Goal: Information Seeking & Learning: Learn about a topic

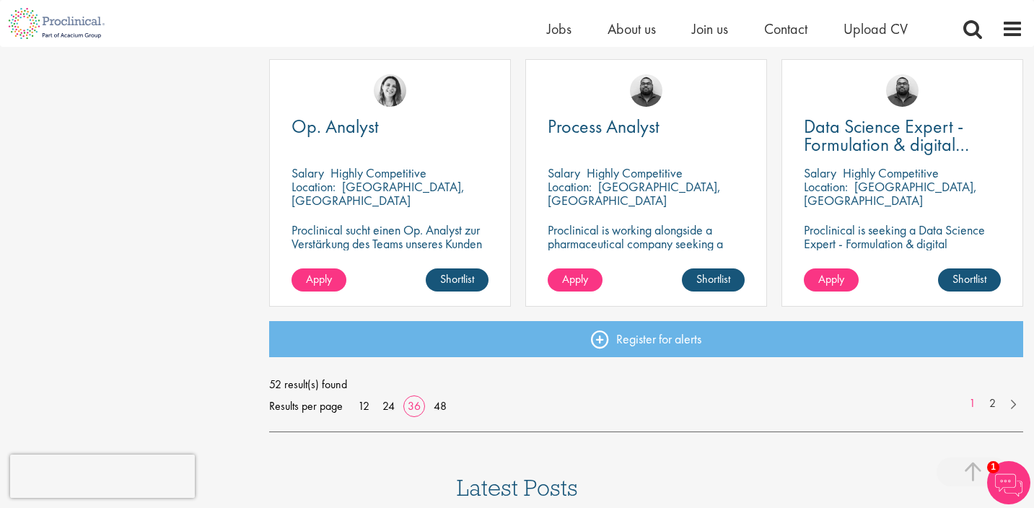
scroll to position [3158, 0]
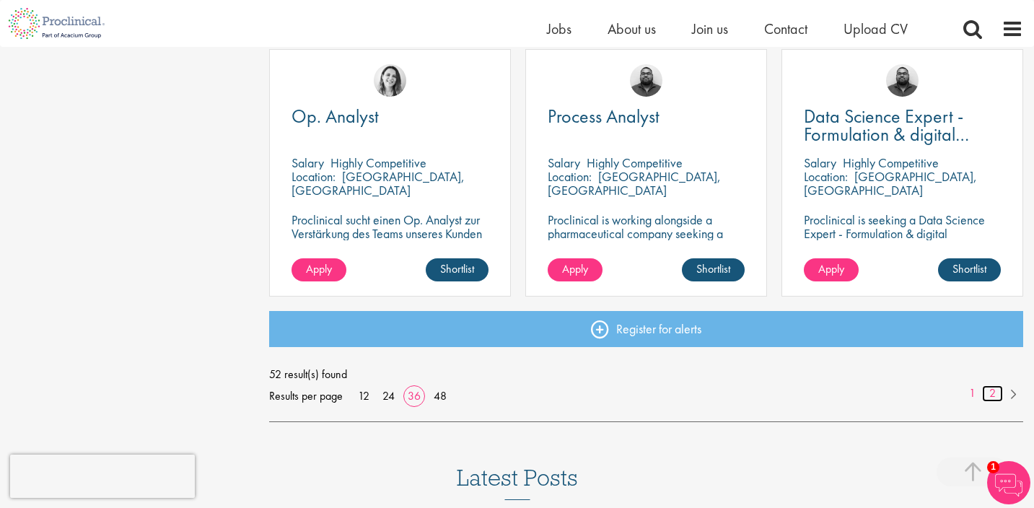
click at [994, 396] on link "2" at bounding box center [992, 393] width 21 height 17
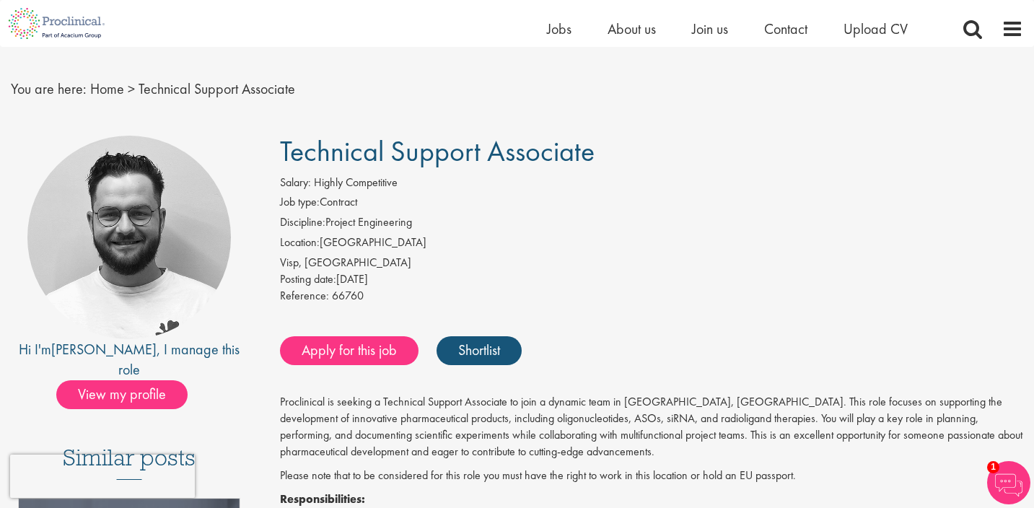
scroll to position [26, 0]
click at [671, 442] on p "Proclinical is seeking a Technical Support Associate to join a dynamic team in …" at bounding box center [651, 427] width 743 height 66
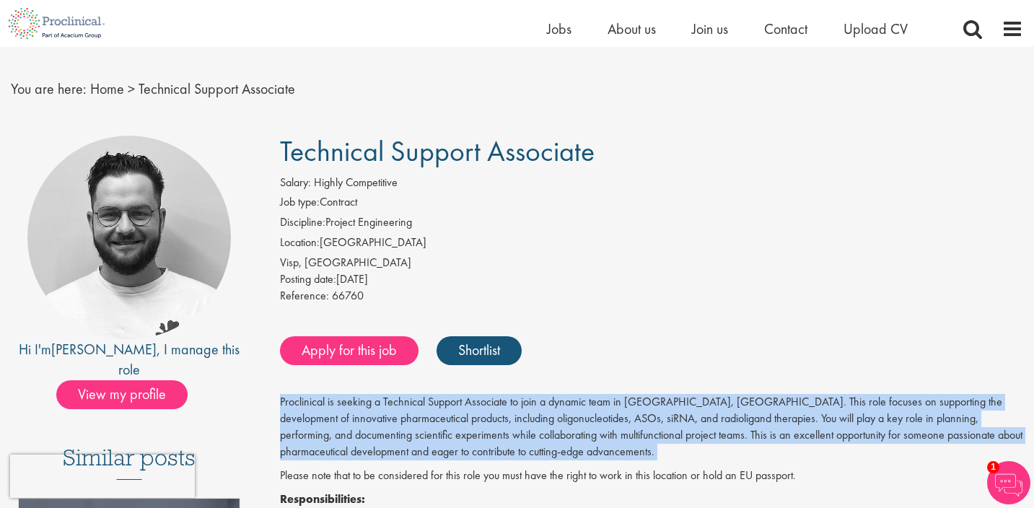
click at [707, 424] on p "Proclinical is seeking a Technical Support Associate to join a dynamic team in …" at bounding box center [651, 427] width 743 height 66
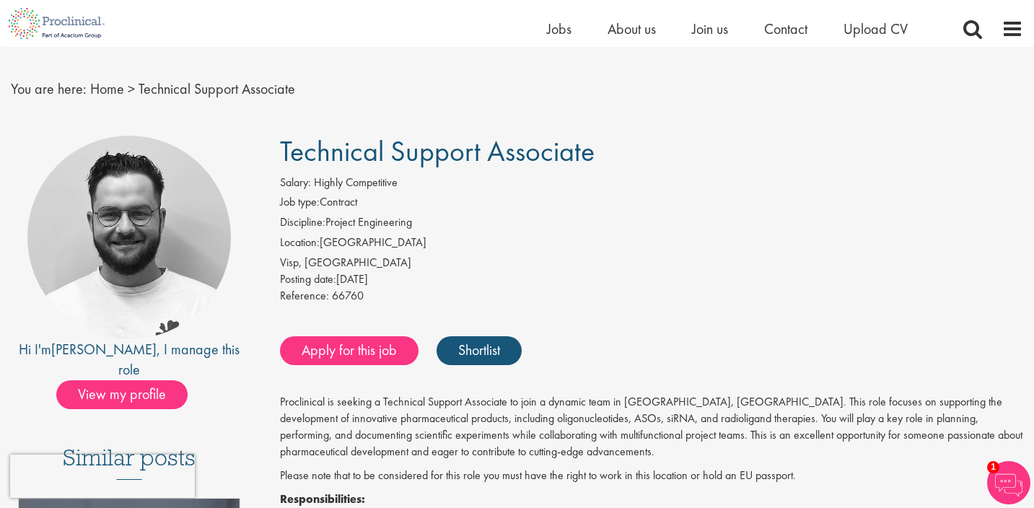
click at [614, 447] on p "Proclinical is seeking a Technical Support Associate to join a dynamic team in …" at bounding box center [651, 427] width 743 height 66
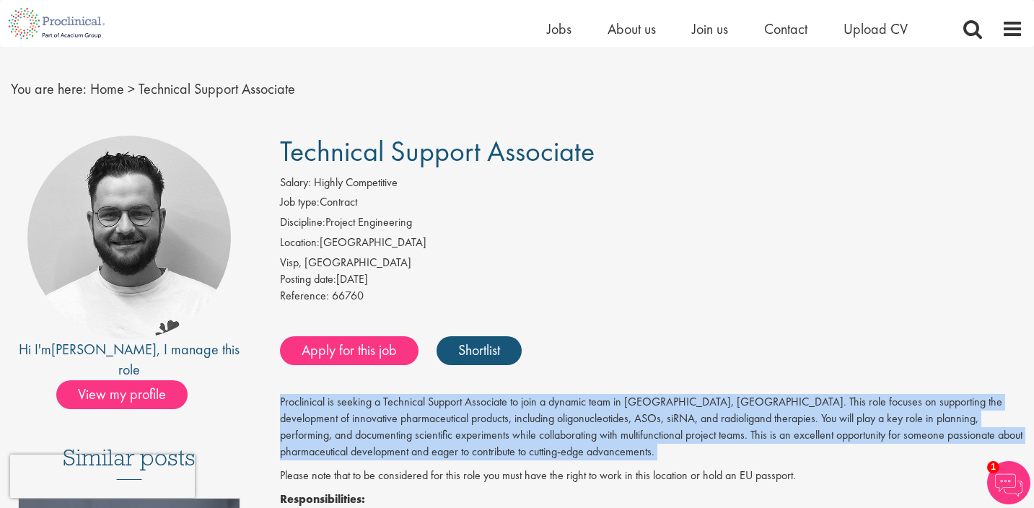
click at [608, 433] on p "Proclinical is seeking a Technical Support Associate to join a dynamic team in …" at bounding box center [651, 427] width 743 height 66
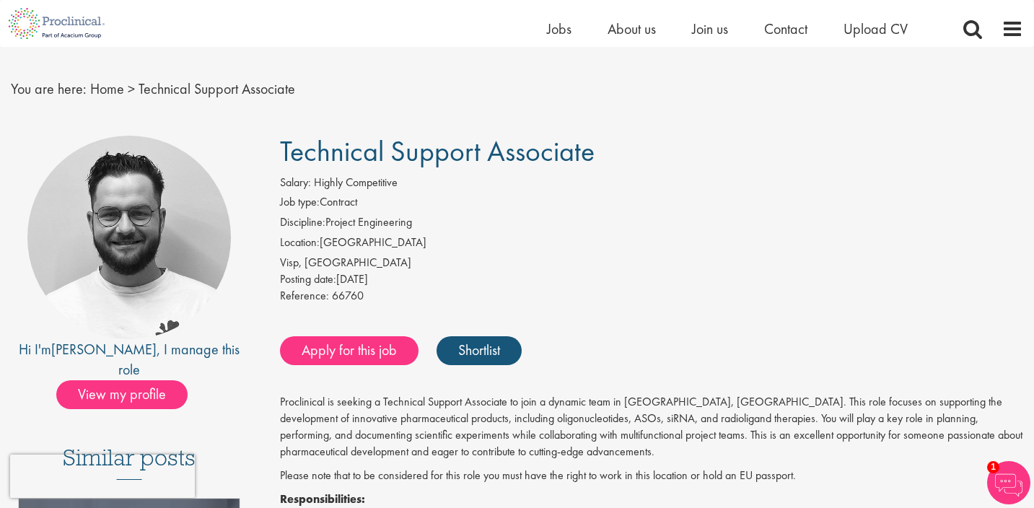
click at [608, 433] on p "Proclinical is seeking a Technical Support Associate to join a dynamic team in …" at bounding box center [651, 427] width 743 height 66
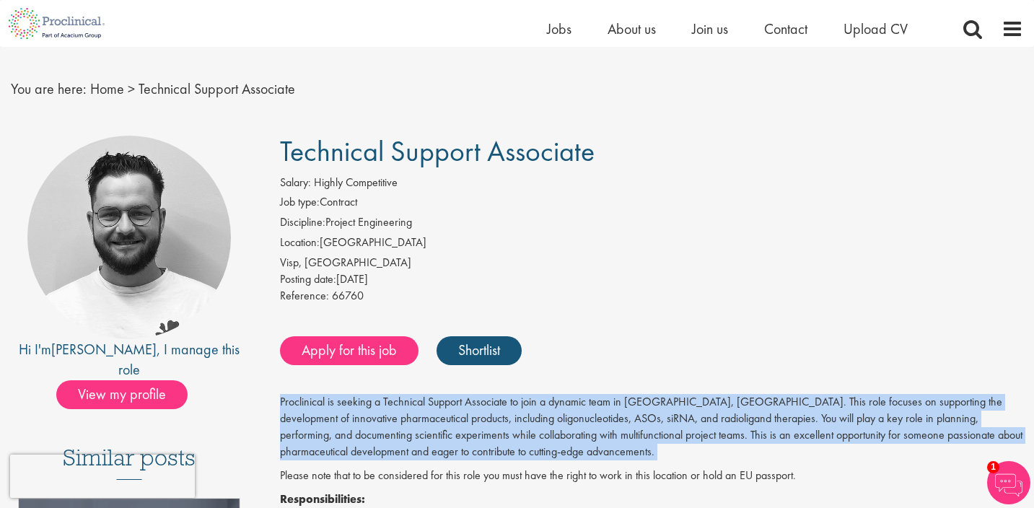
click at [650, 439] on p "Proclinical is seeking a Technical Support Associate to join a dynamic team in …" at bounding box center [651, 427] width 743 height 66
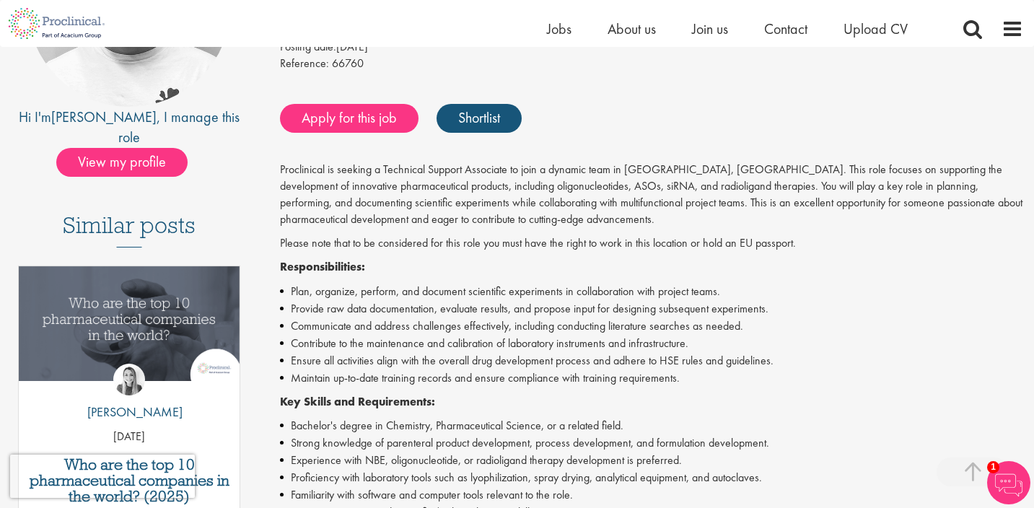
scroll to position [262, 0]
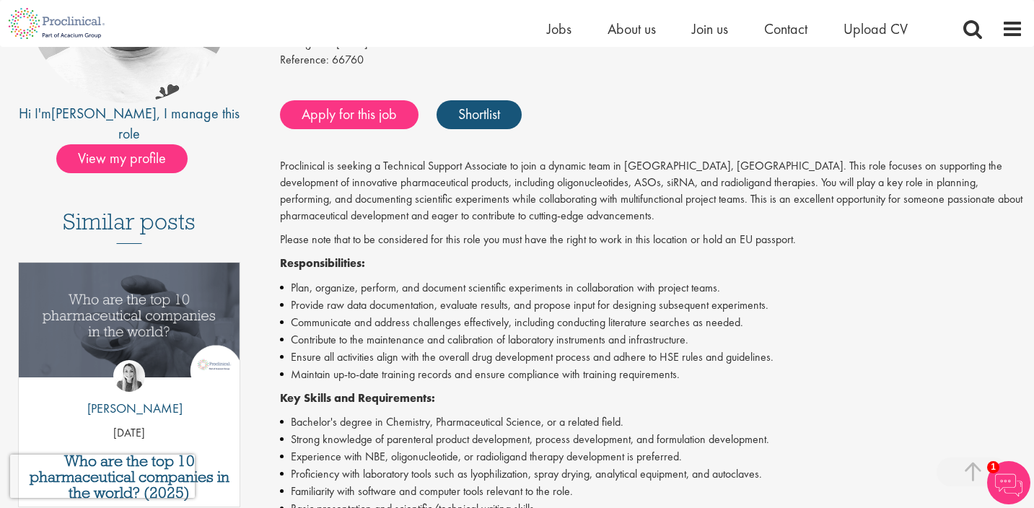
click at [422, 349] on li "Ensure all activities align with the overall drug development process and adher…" at bounding box center [651, 357] width 743 height 17
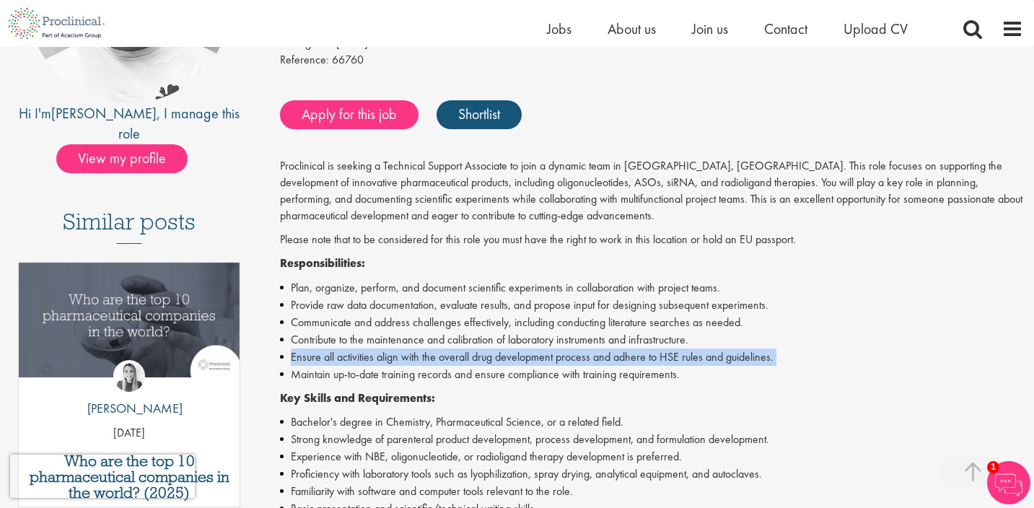
click at [479, 316] on li "Communicate and address challenges effectively, including conducting literature…" at bounding box center [651, 322] width 743 height 17
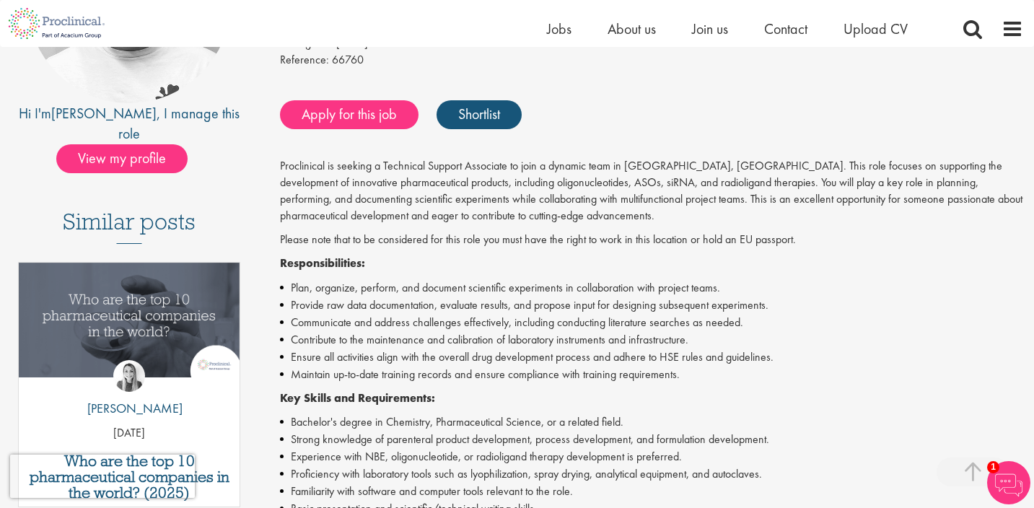
click at [479, 316] on li "Communicate and address challenges effectively, including conducting literature…" at bounding box center [651, 322] width 743 height 17
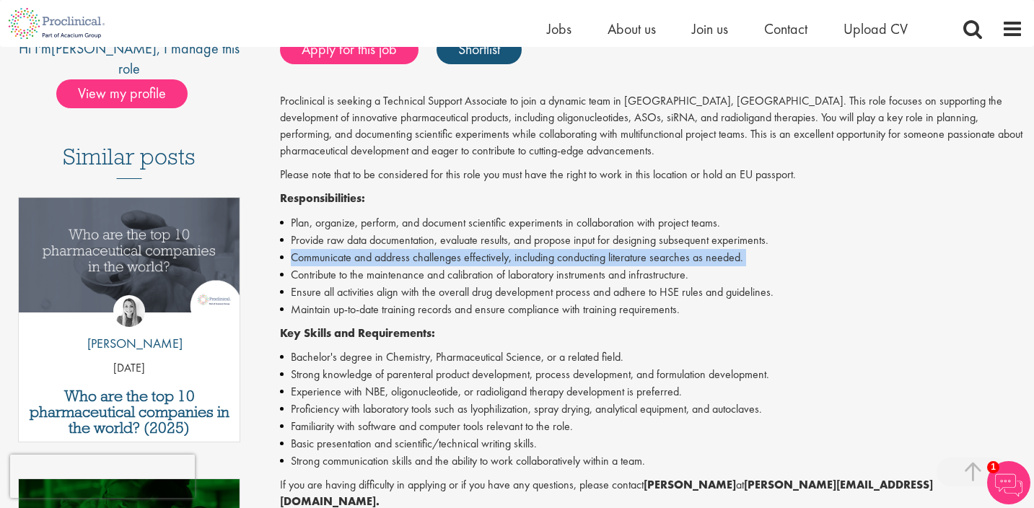
scroll to position [328, 0]
click at [477, 367] on li "Strong knowledge of parenteral product development, process development, and fo…" at bounding box center [651, 373] width 743 height 17
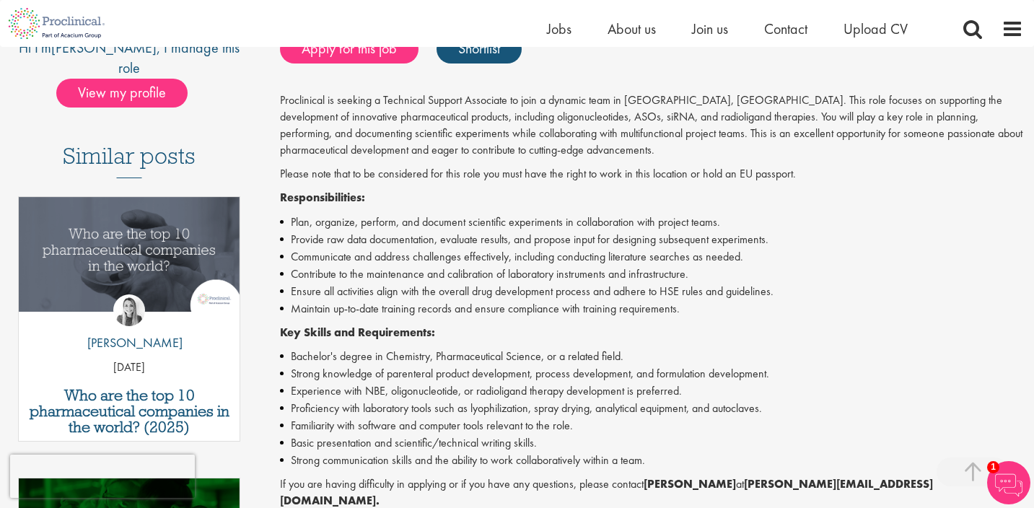
click at [477, 367] on li "Strong knowledge of parenteral product development, process development, and fo…" at bounding box center [651, 373] width 743 height 17
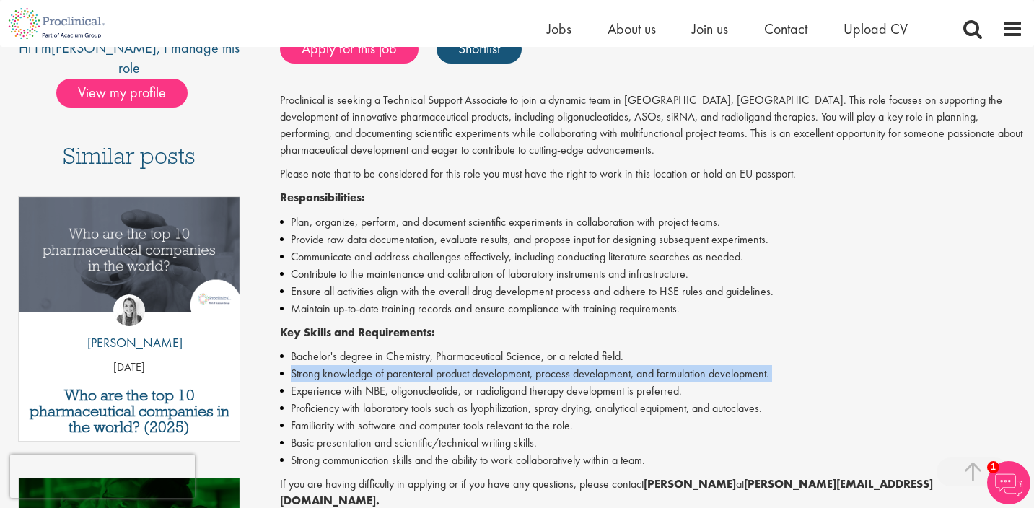
click at [491, 385] on li "Experience with NBE, oligonucleotide, or radioligand therapy development is pre…" at bounding box center [651, 391] width 743 height 17
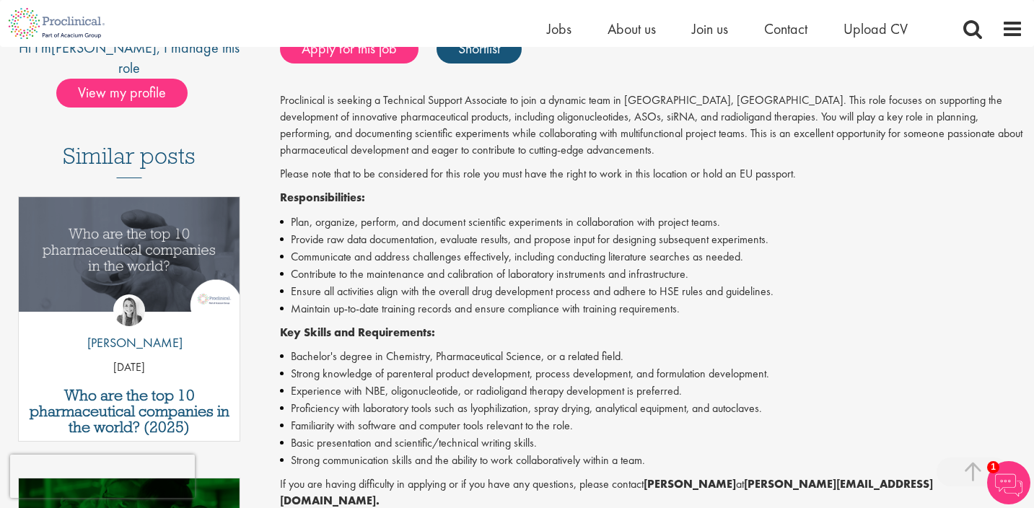
click at [491, 385] on li "Experience with NBE, oligonucleotide, or radioligand therapy development is pre…" at bounding box center [651, 391] width 743 height 17
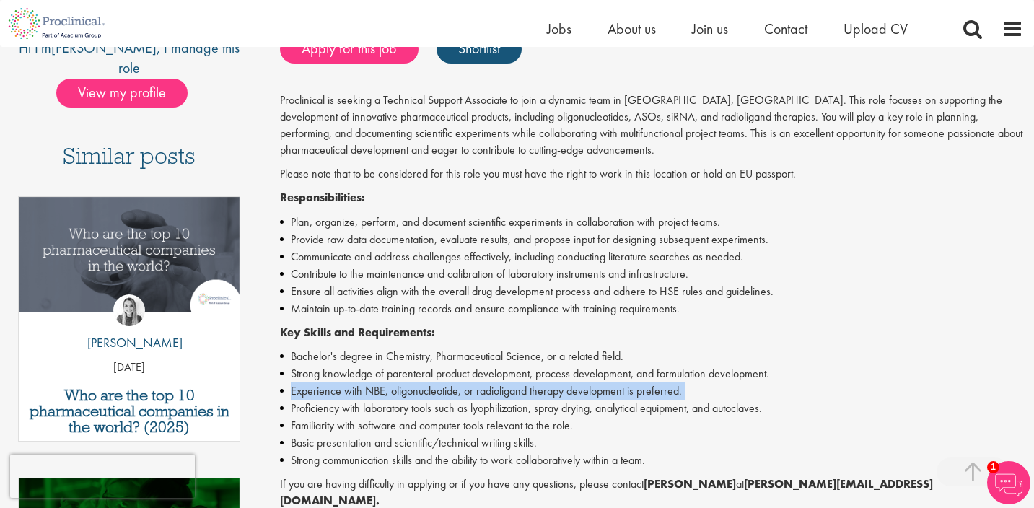
click at [491, 385] on li "Experience with NBE, oligonucleotide, or radioligand therapy development is pre…" at bounding box center [651, 391] width 743 height 17
click at [486, 402] on li "Proficiency with laboratory tools such as lyophilization, spray drying, analyti…" at bounding box center [651, 408] width 743 height 17
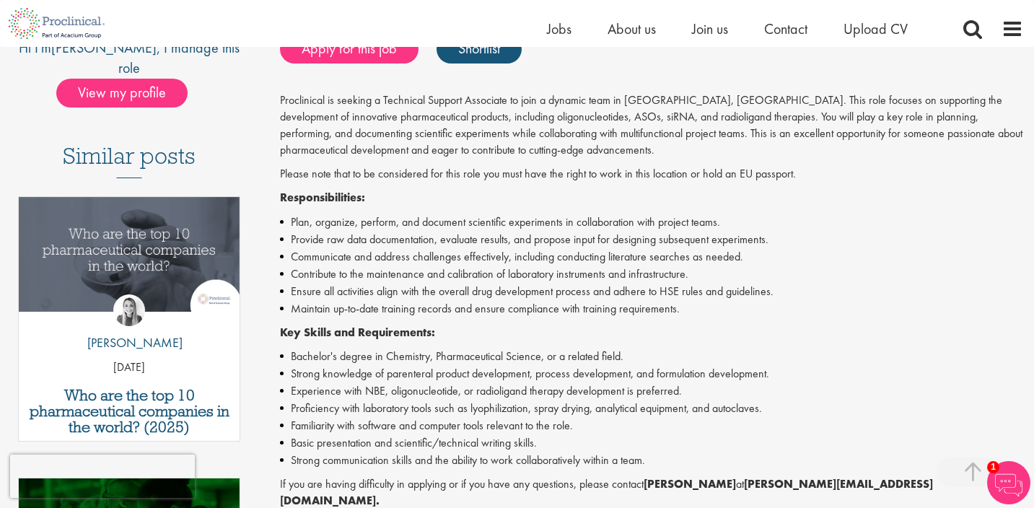
click at [486, 402] on li "Proficiency with laboratory tools such as lyophilization, spray drying, analyti…" at bounding box center [651, 408] width 743 height 17
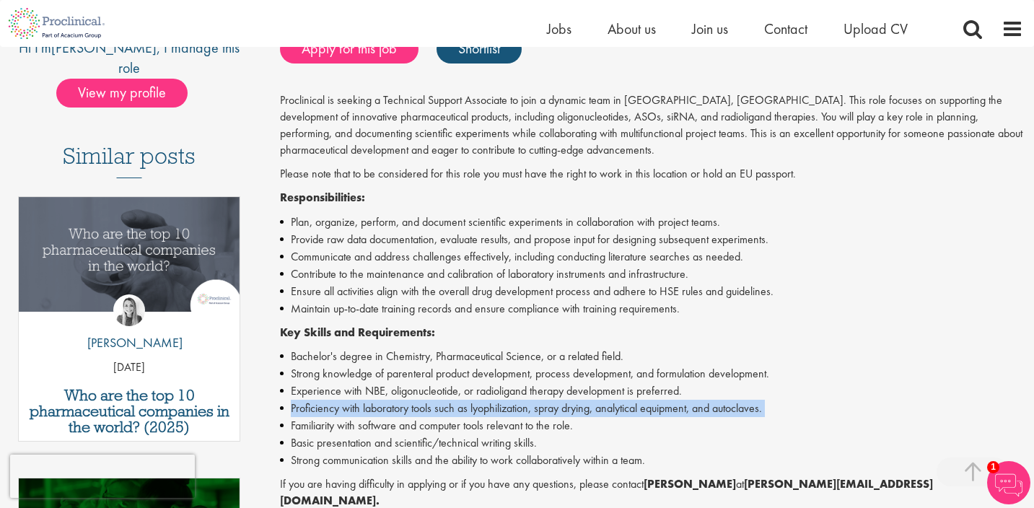
click at [463, 417] on li "Familiarity with software and computer tools relevant to the role." at bounding box center [651, 425] width 743 height 17
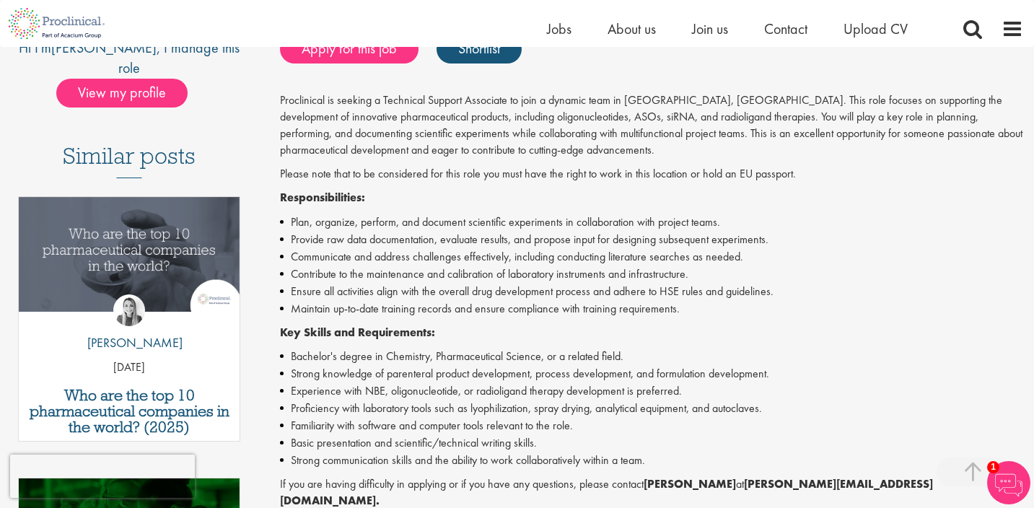
click at [463, 417] on li "Familiarity with software and computer tools relevant to the role." at bounding box center [651, 425] width 743 height 17
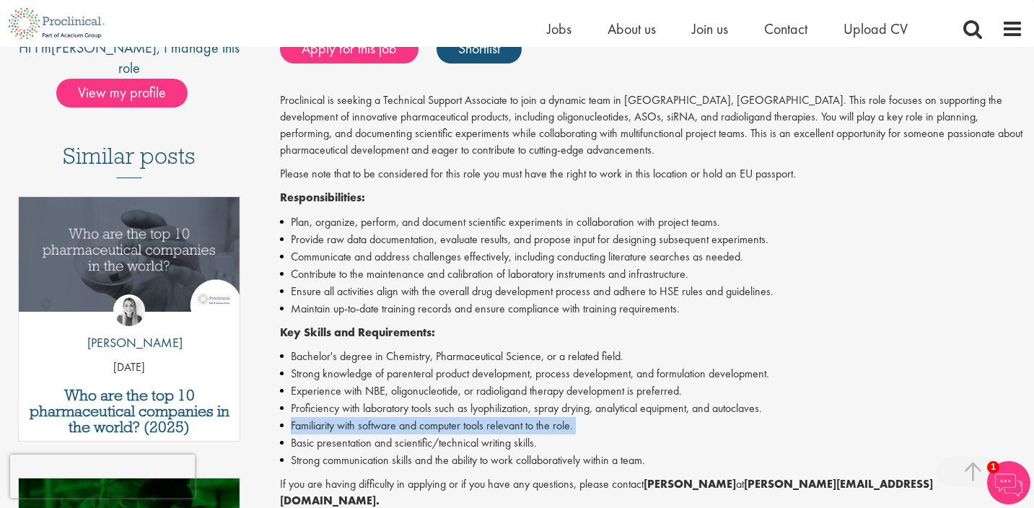
click at [488, 387] on li "Experience with NBE, oligonucleotide, or radioligand therapy development is pre…" at bounding box center [651, 391] width 743 height 17
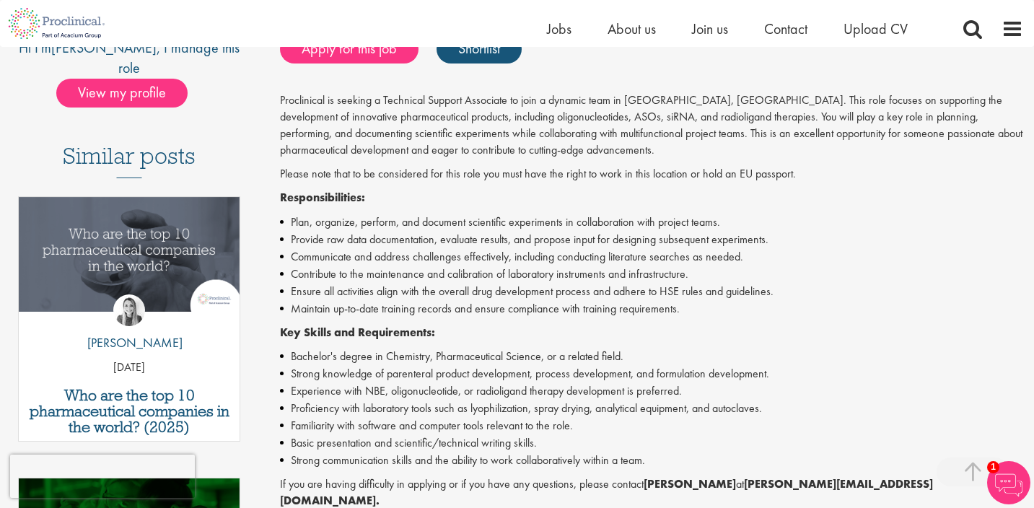
click at [488, 387] on li "Experience with NBE, oligonucleotide, or radioligand therapy development is pre…" at bounding box center [651, 391] width 743 height 17
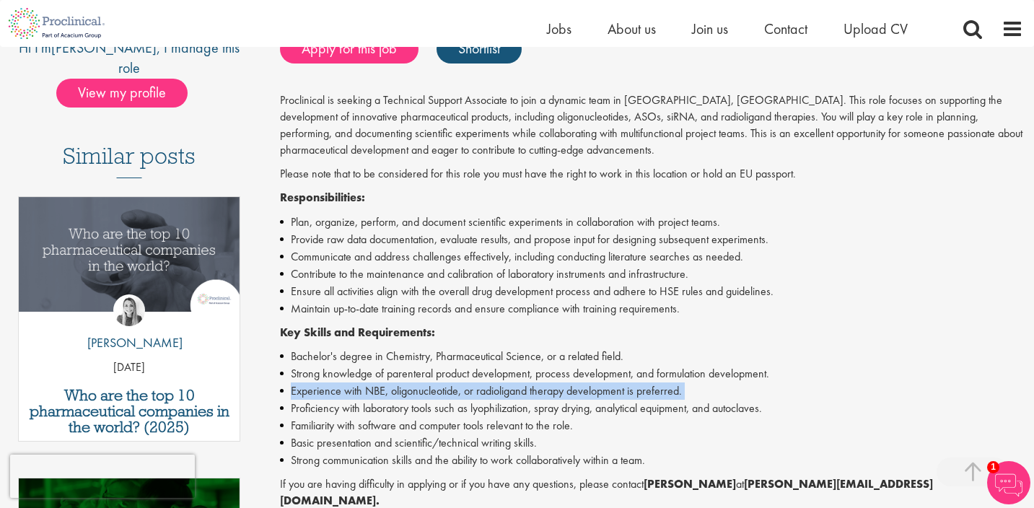
click at [479, 408] on li "Proficiency with laboratory tools such as lyophilization, spray drying, analyti…" at bounding box center [651, 408] width 743 height 17
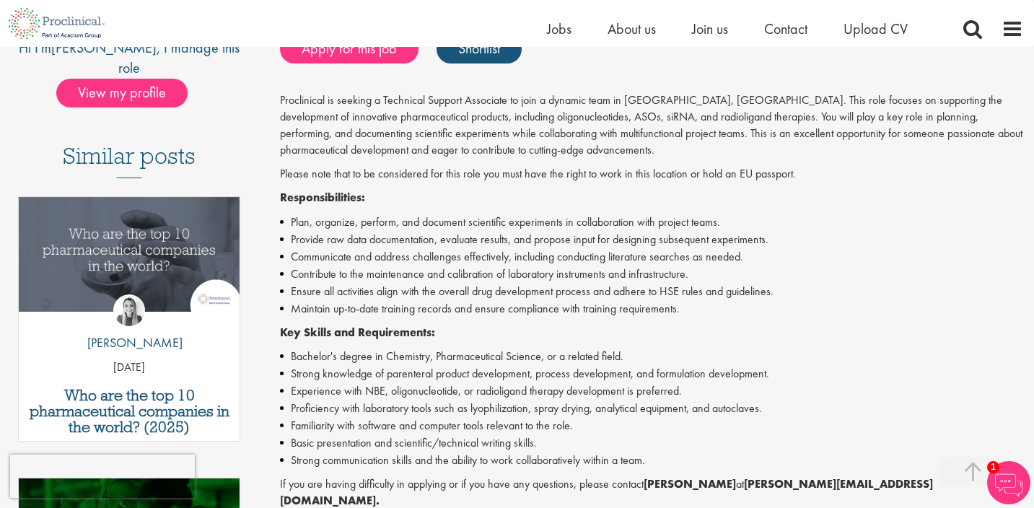
click at [483, 417] on li "Familiarity with software and computer tools relevant to the role." at bounding box center [651, 425] width 743 height 17
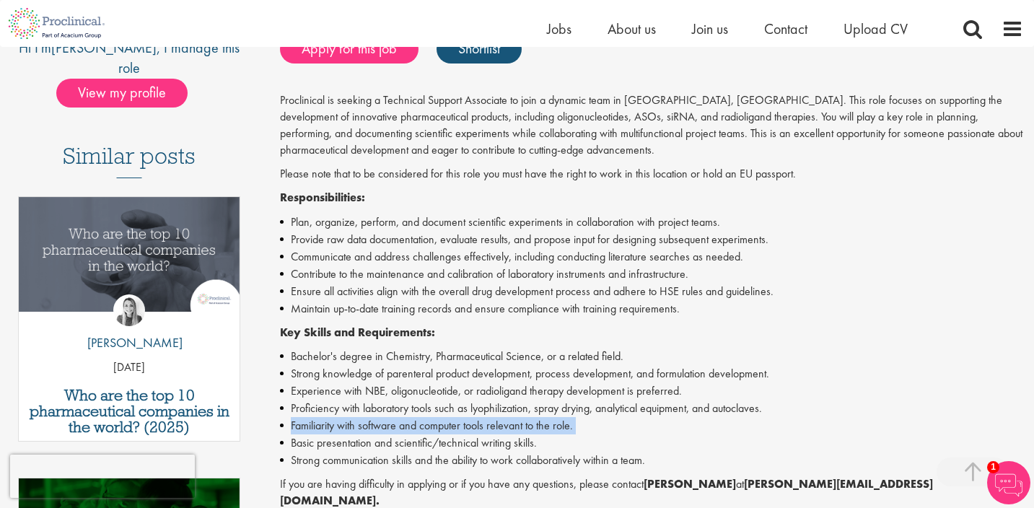
click at [435, 438] on li "Basic presentation and scientific/technical writing skills." at bounding box center [651, 443] width 743 height 17
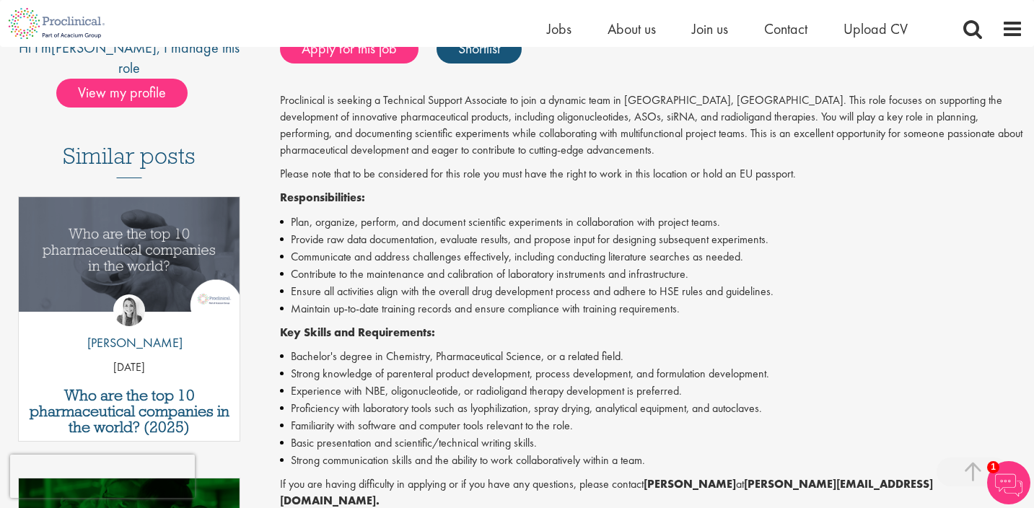
click at [435, 438] on li "Basic presentation and scientific/technical writing skills." at bounding box center [651, 443] width 743 height 17
click at [442, 452] on li "Strong communication skills and the ability to work collaboratively within a te…" at bounding box center [651, 460] width 743 height 17
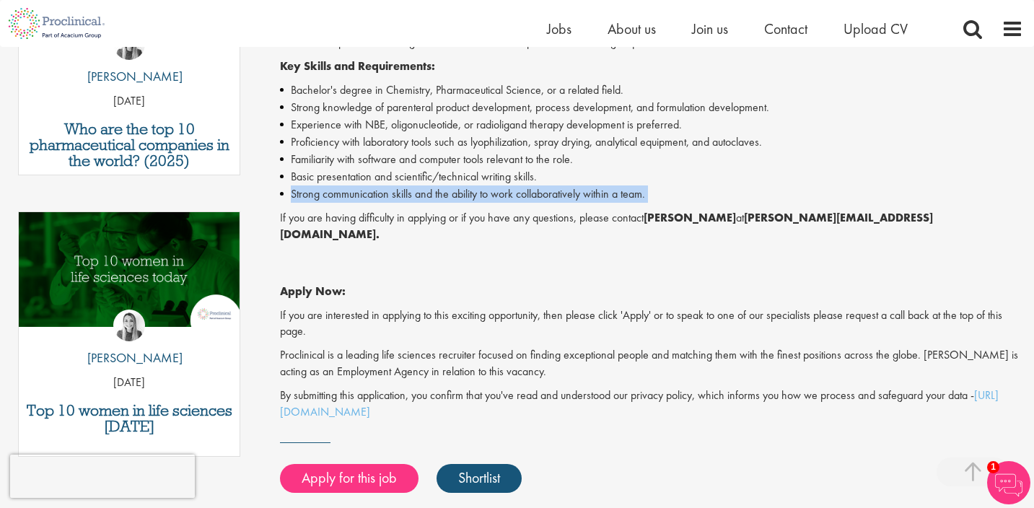
scroll to position [595, 0]
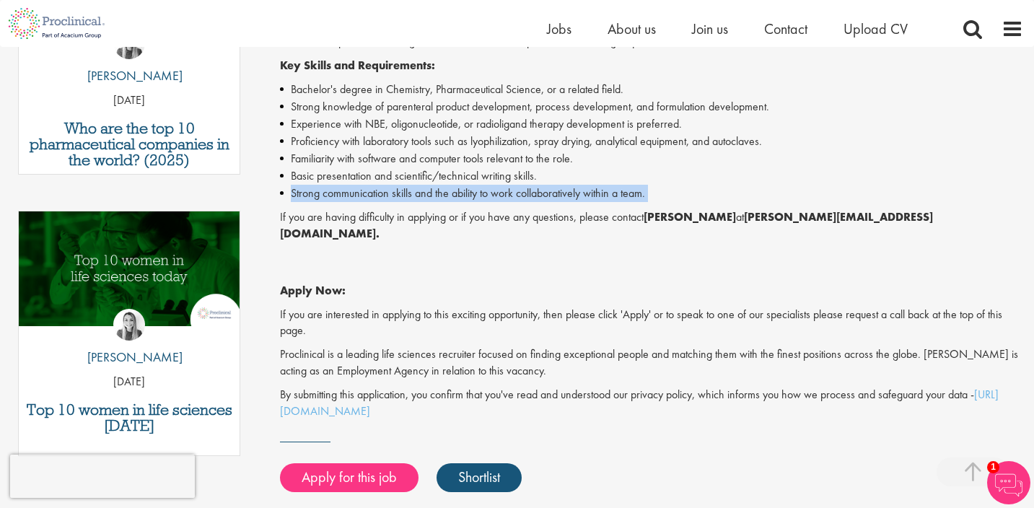
click at [649, 307] on p "If you are interested in applying to this exciting opportunity, then please cli…" at bounding box center [651, 323] width 743 height 33
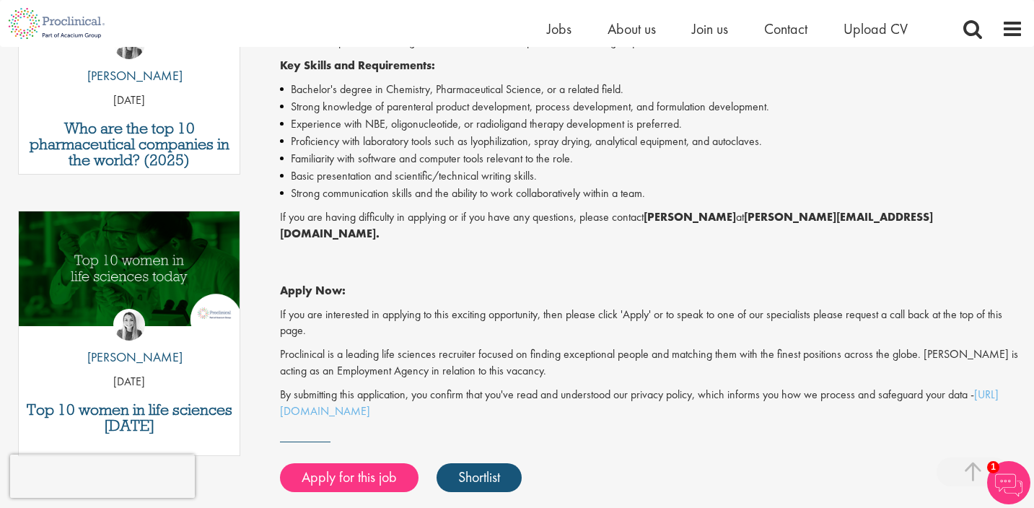
click at [649, 307] on p "If you are interested in applying to this exciting opportunity, then please cli…" at bounding box center [651, 323] width 743 height 33
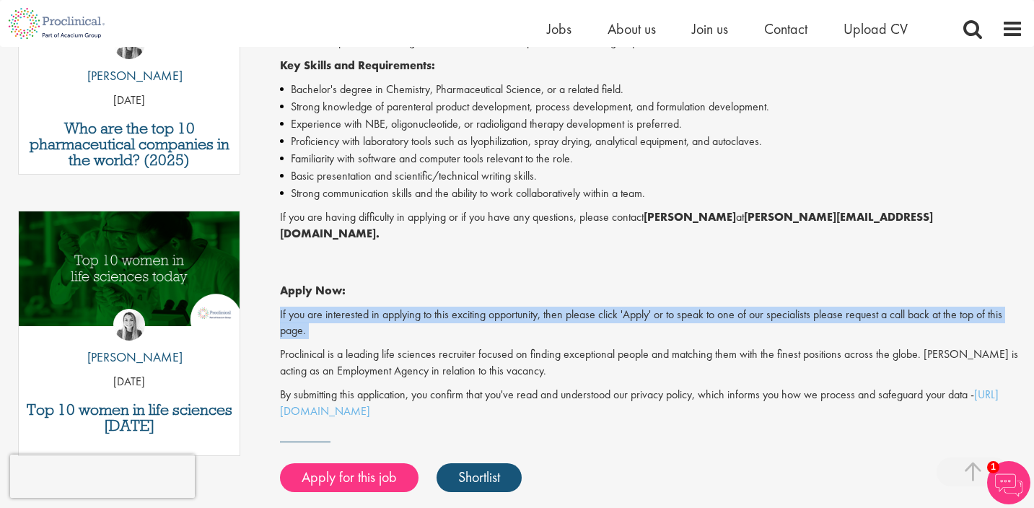
click at [521, 346] on p "Proclinical is a leading life sciences recruiter focused on finding exceptional…" at bounding box center [651, 362] width 743 height 33
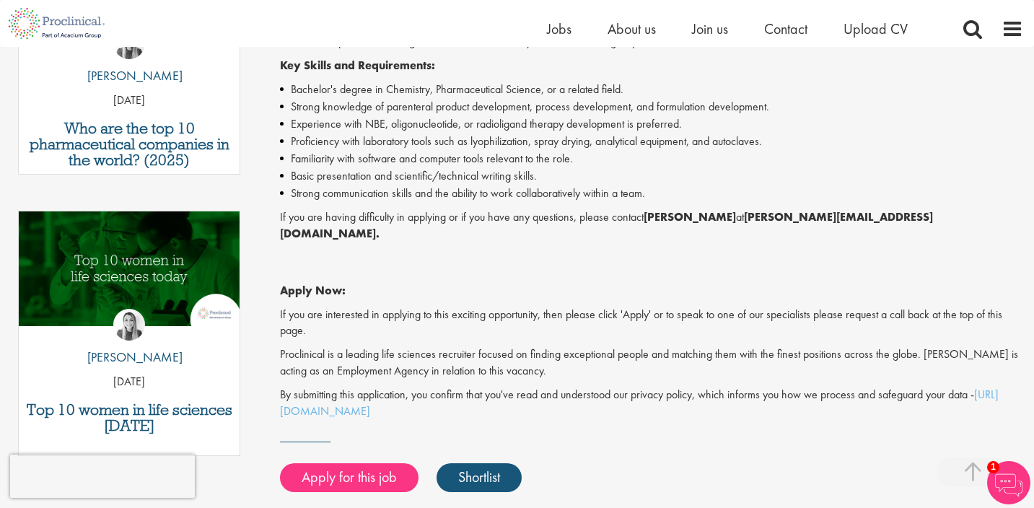
click at [521, 346] on p "Proclinical is a leading life sciences recruiter focused on finding exceptional…" at bounding box center [651, 362] width 743 height 33
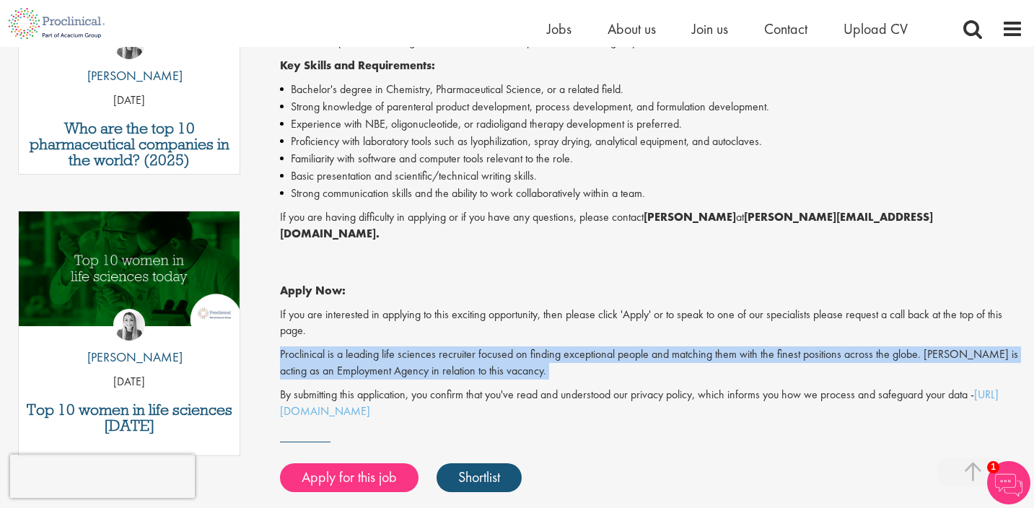
click at [538, 346] on p "Proclinical is a leading life sciences recruiter focused on finding exceptional…" at bounding box center [651, 362] width 743 height 33
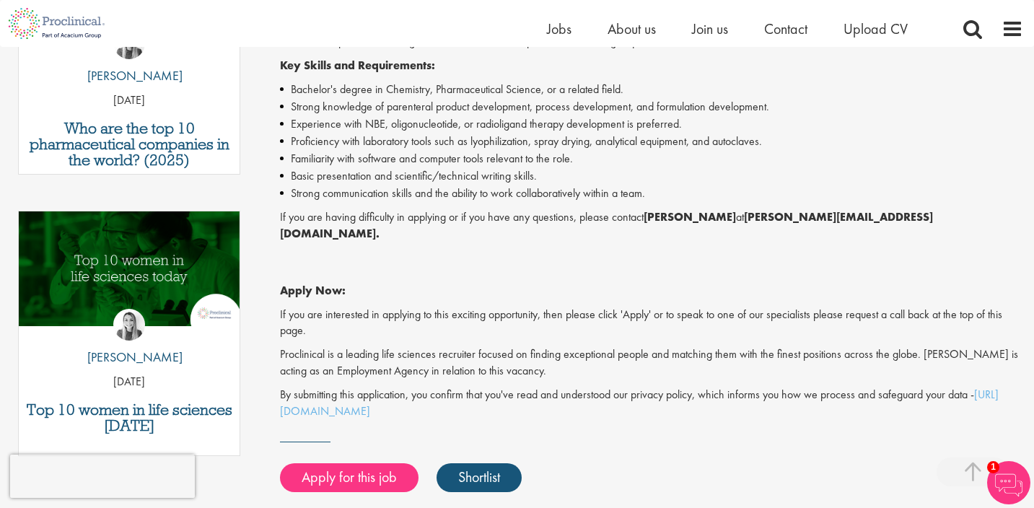
click at [538, 346] on p "Proclinical is a leading life sciences recruiter focused on finding exceptional…" at bounding box center [651, 362] width 743 height 33
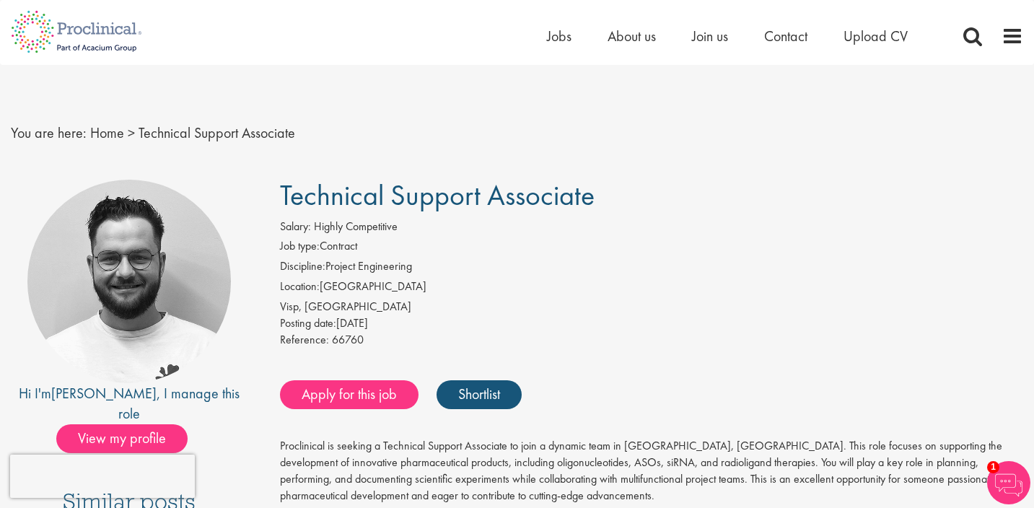
scroll to position [0, 0]
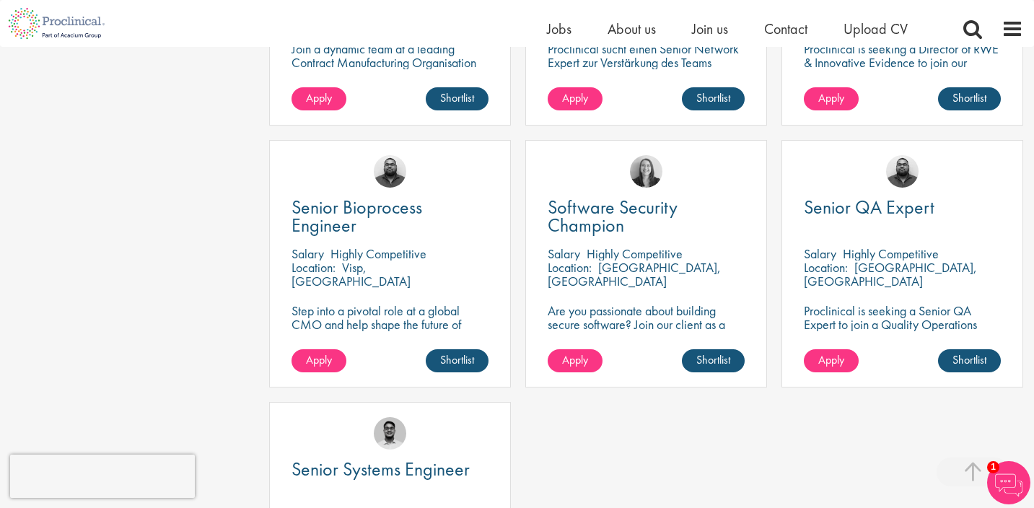
scroll to position [1267, 0]
